Goal: Check status: Check status

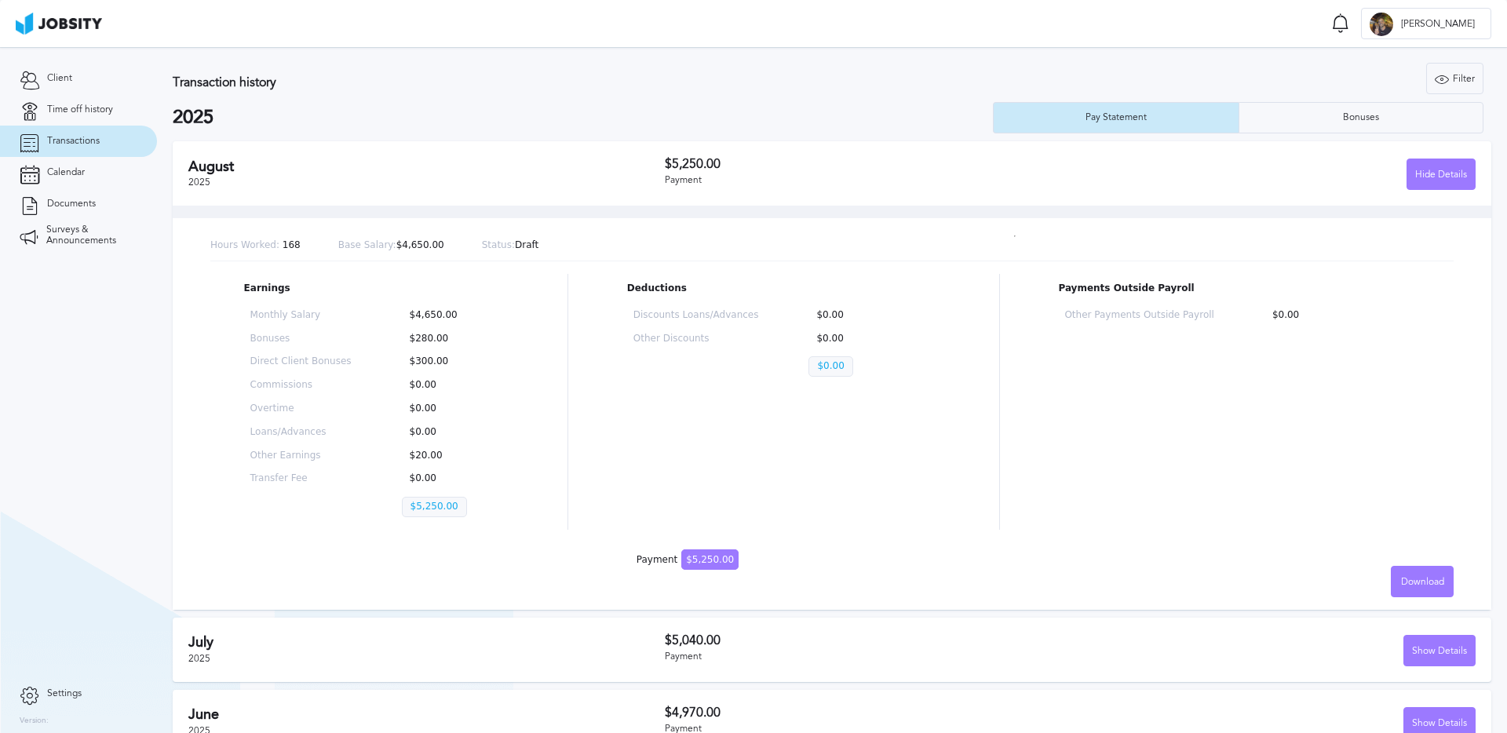
click at [461, 343] on p "$280.00" at bounding box center [452, 339] width 101 height 11
drag, startPoint x: 461, startPoint y: 341, endPoint x: 410, endPoint y: 339, distance: 51.1
click at [410, 339] on p "$280.00" at bounding box center [452, 339] width 101 height 11
click at [479, 323] on div "Monthly Salary $4,650.00 Bonuses $280.00 Direct Client Bonuses $300.00 Commissi…" at bounding box center [376, 417] width 265 height 226
drag, startPoint x: 476, startPoint y: 320, endPoint x: 415, endPoint y: 317, distance: 60.5
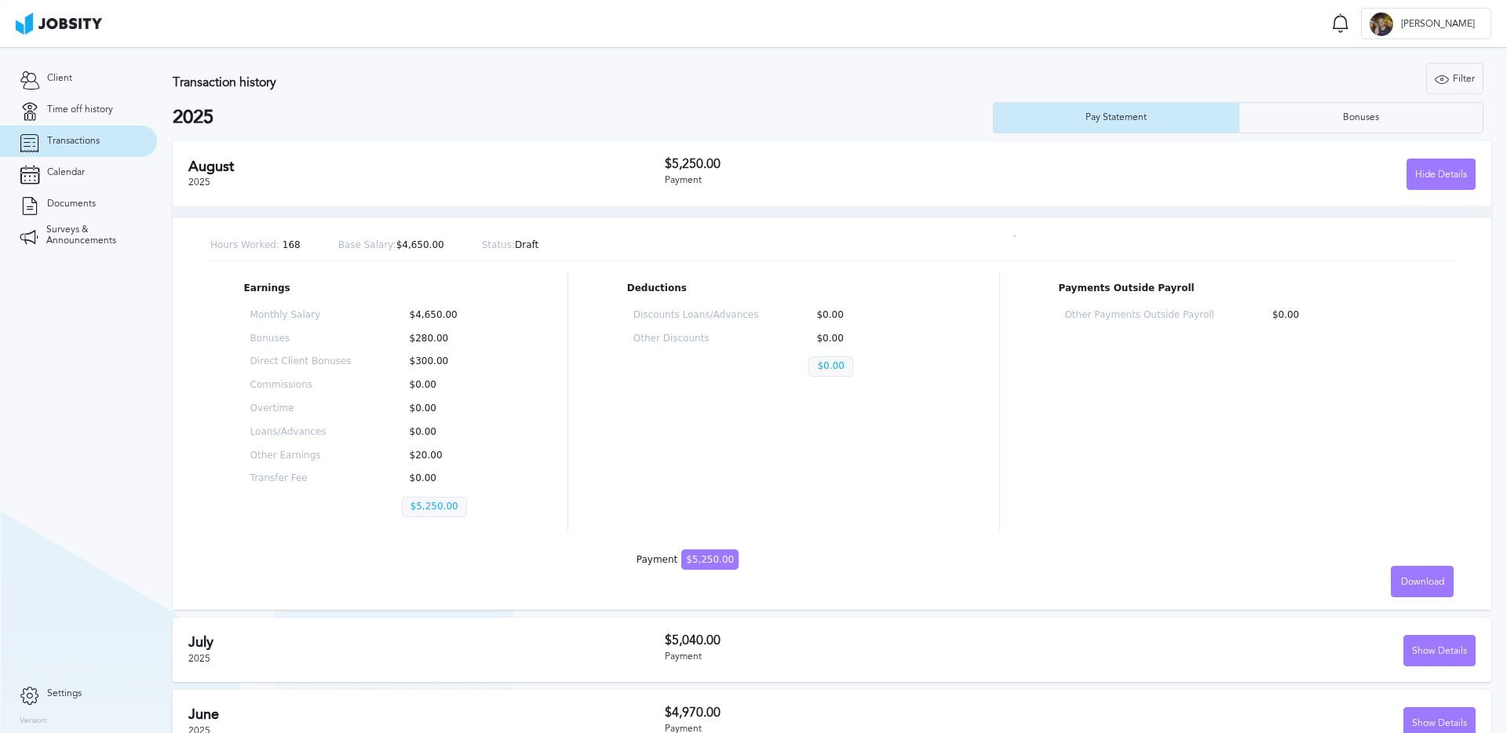
click at [414, 319] on p "$4,650.00" at bounding box center [452, 315] width 101 height 11
drag, startPoint x: 417, startPoint y: 316, endPoint x: 425, endPoint y: 316, distance: 8.7
click at [425, 316] on p "$4,650.00" at bounding box center [452, 315] width 101 height 11
click at [480, 315] on p "$4,650.00" at bounding box center [452, 315] width 101 height 11
drag, startPoint x: 478, startPoint y: 315, endPoint x: 404, endPoint y: 316, distance: 73.8
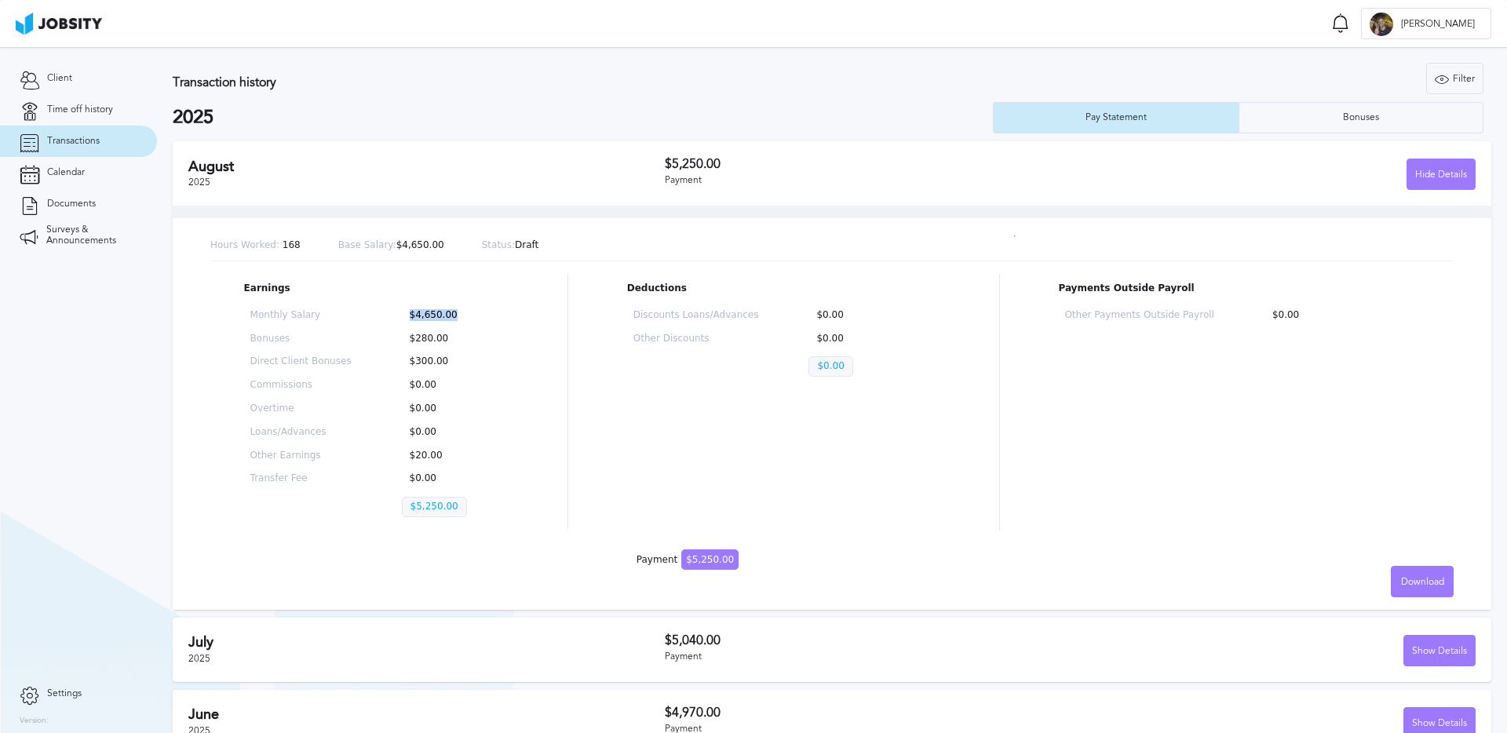
click at [404, 316] on p "$4,650.00" at bounding box center [452, 315] width 101 height 11
click at [514, 174] on div "[DATE]" at bounding box center [426, 174] width 476 height 31
click at [505, 170] on h2 "August" at bounding box center [426, 167] width 476 height 16
click at [1497, 166] on section "Transaction history Filter Years 2025 2024 2023 2025 Pay Statement Bonuses [DAT…" at bounding box center [832, 585] width 1350 height 1077
click at [1433, 170] on div "Hide Details" at bounding box center [1441, 174] width 68 height 31
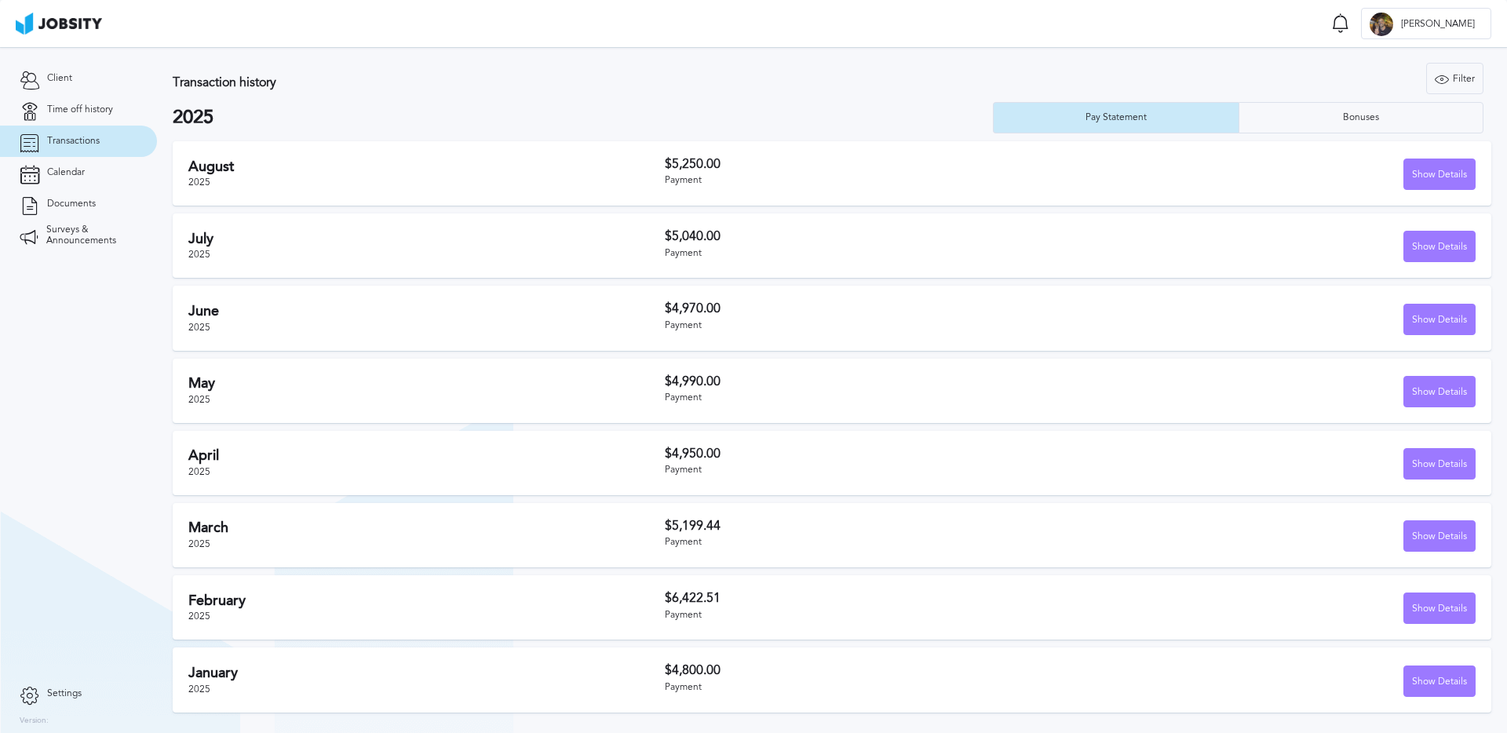
click at [705, 168] on h3 "$5,250.00" at bounding box center [868, 164] width 406 height 14
click at [583, 168] on h2 "August" at bounding box center [426, 167] width 476 height 16
click at [1447, 174] on div "Show Details" at bounding box center [1439, 174] width 71 height 31
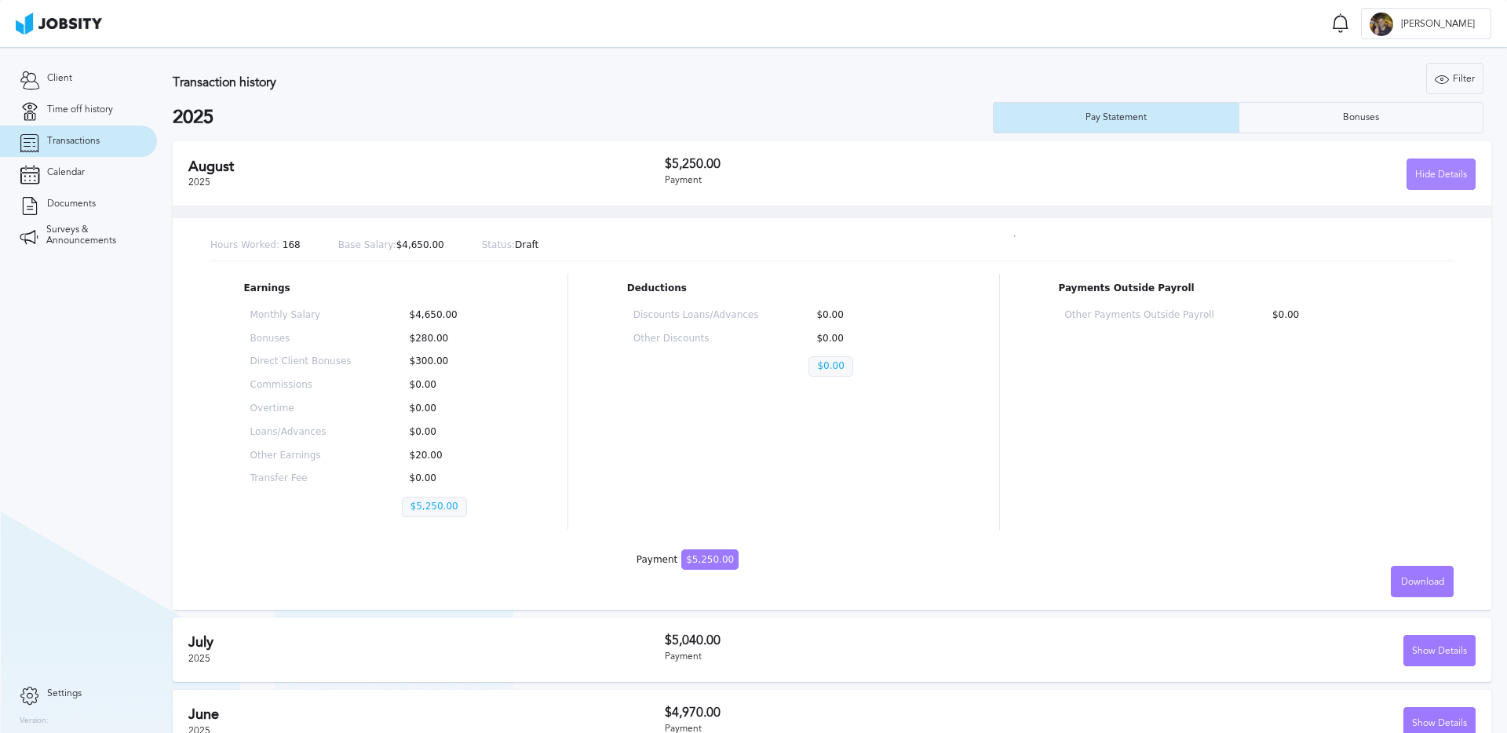
click at [1447, 174] on div "Hide Details" at bounding box center [1441, 174] width 68 height 31
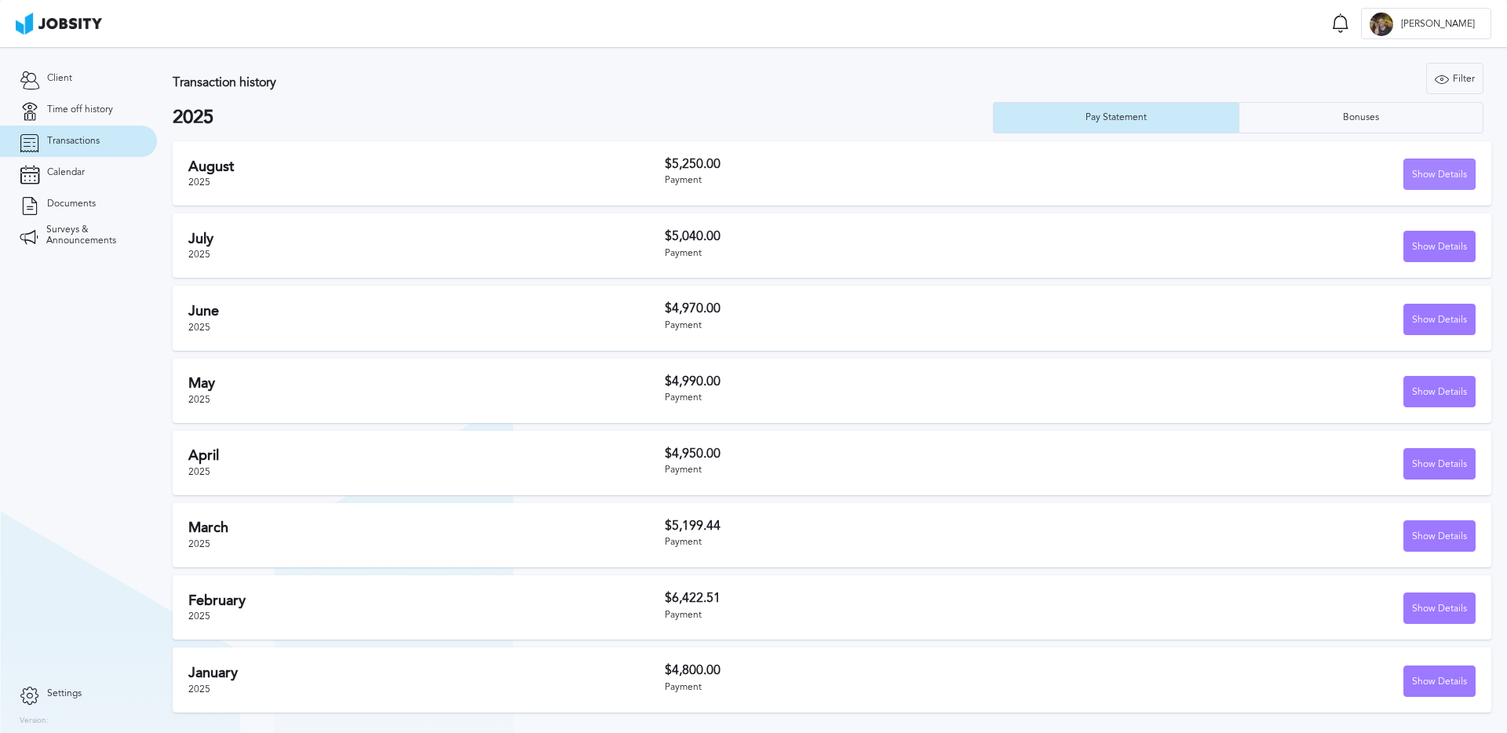
click at [1447, 174] on div "Show Details" at bounding box center [1439, 174] width 71 height 31
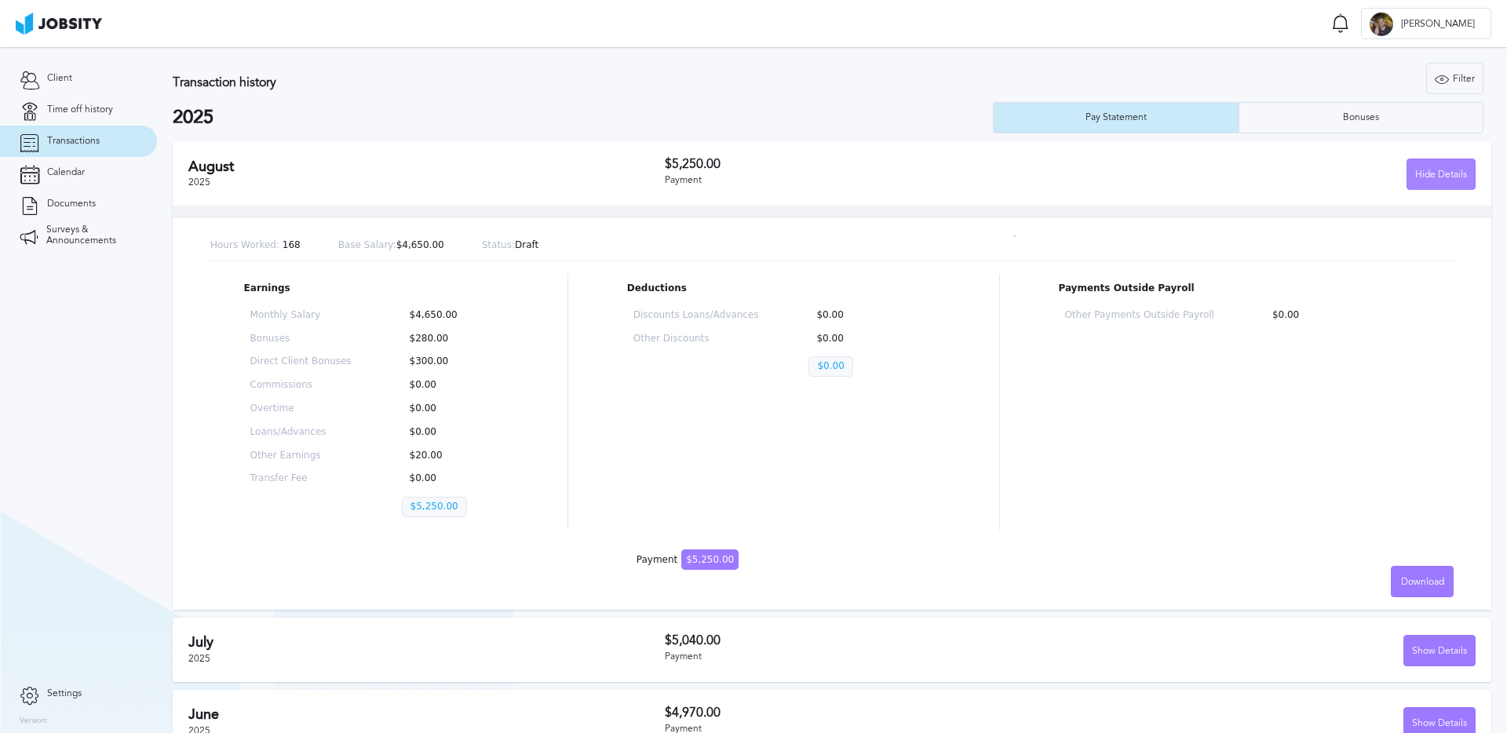
click at [1447, 174] on div "Hide Details" at bounding box center [1441, 174] width 68 height 31
